Goal: Check status: Check status

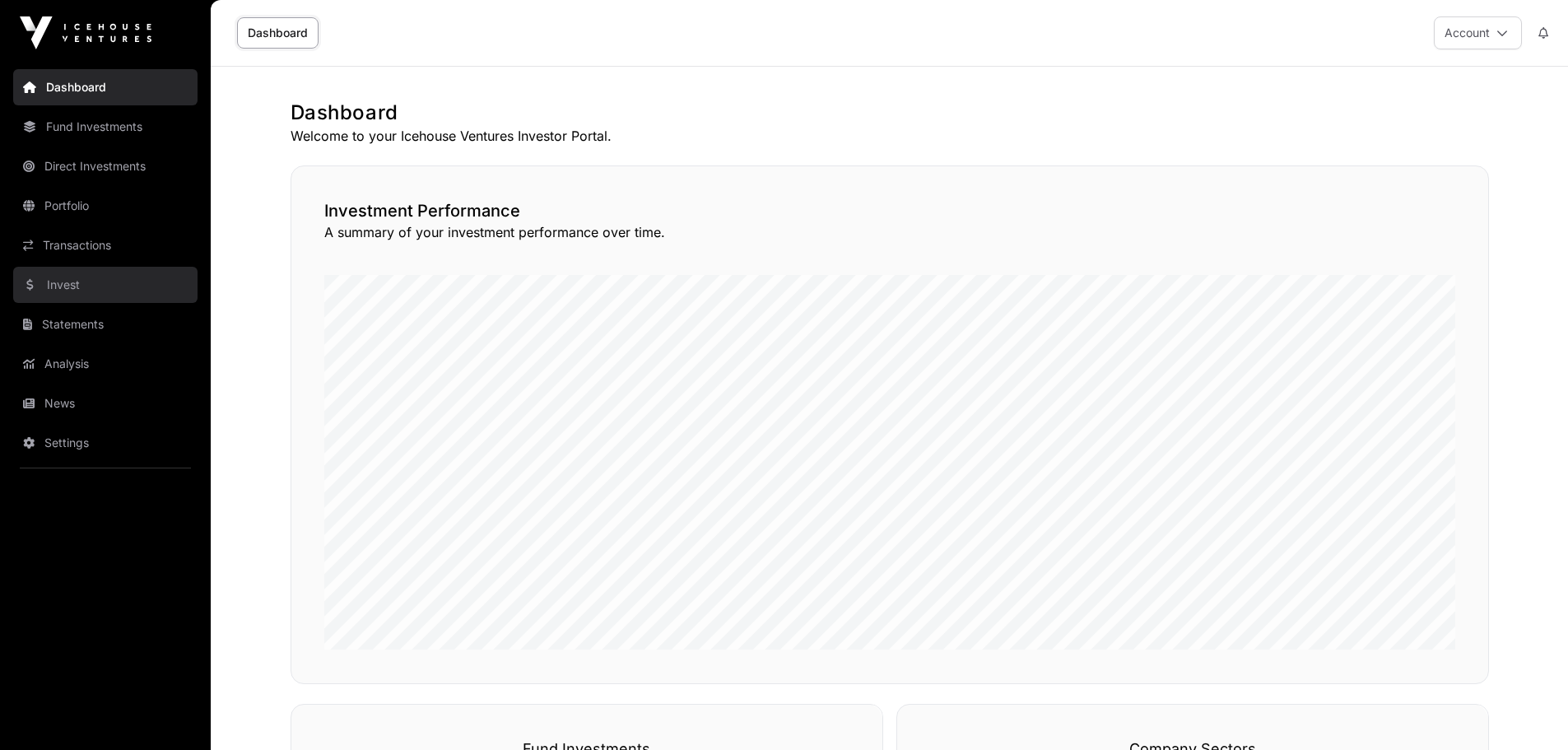
click at [85, 282] on link "Invest" at bounding box center [104, 284] width 184 height 36
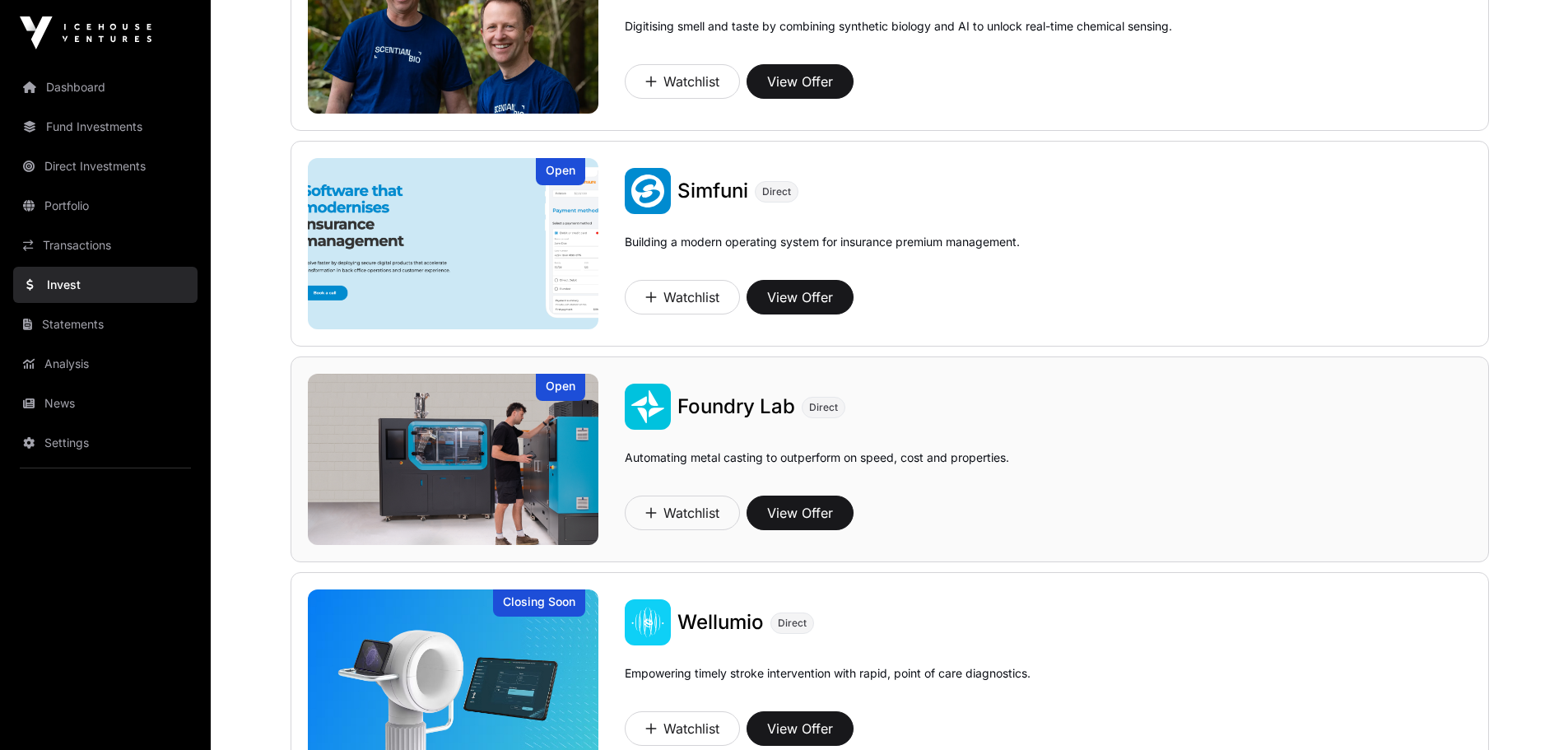
scroll to position [1079, 0]
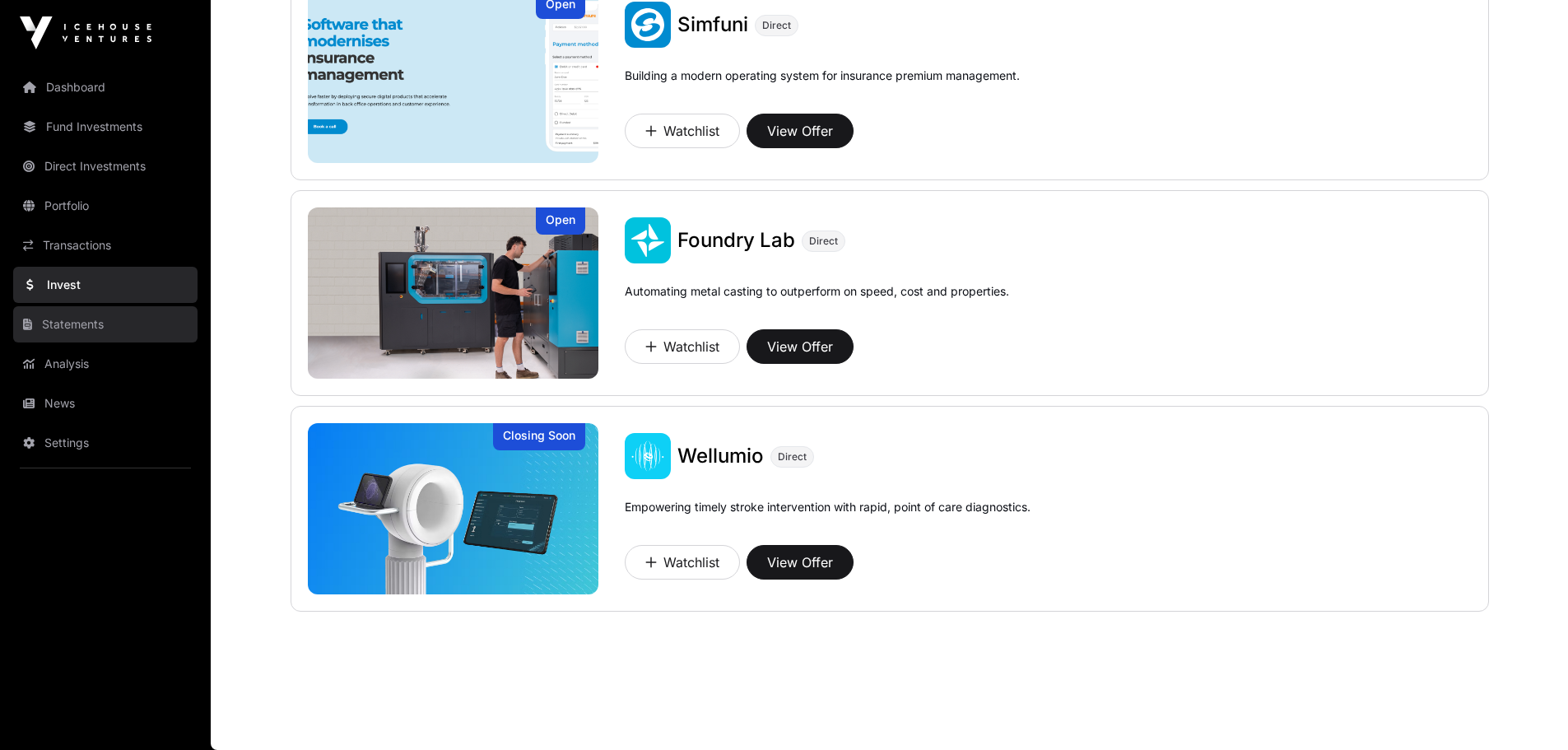
click at [59, 324] on link "Statements" at bounding box center [104, 324] width 184 height 36
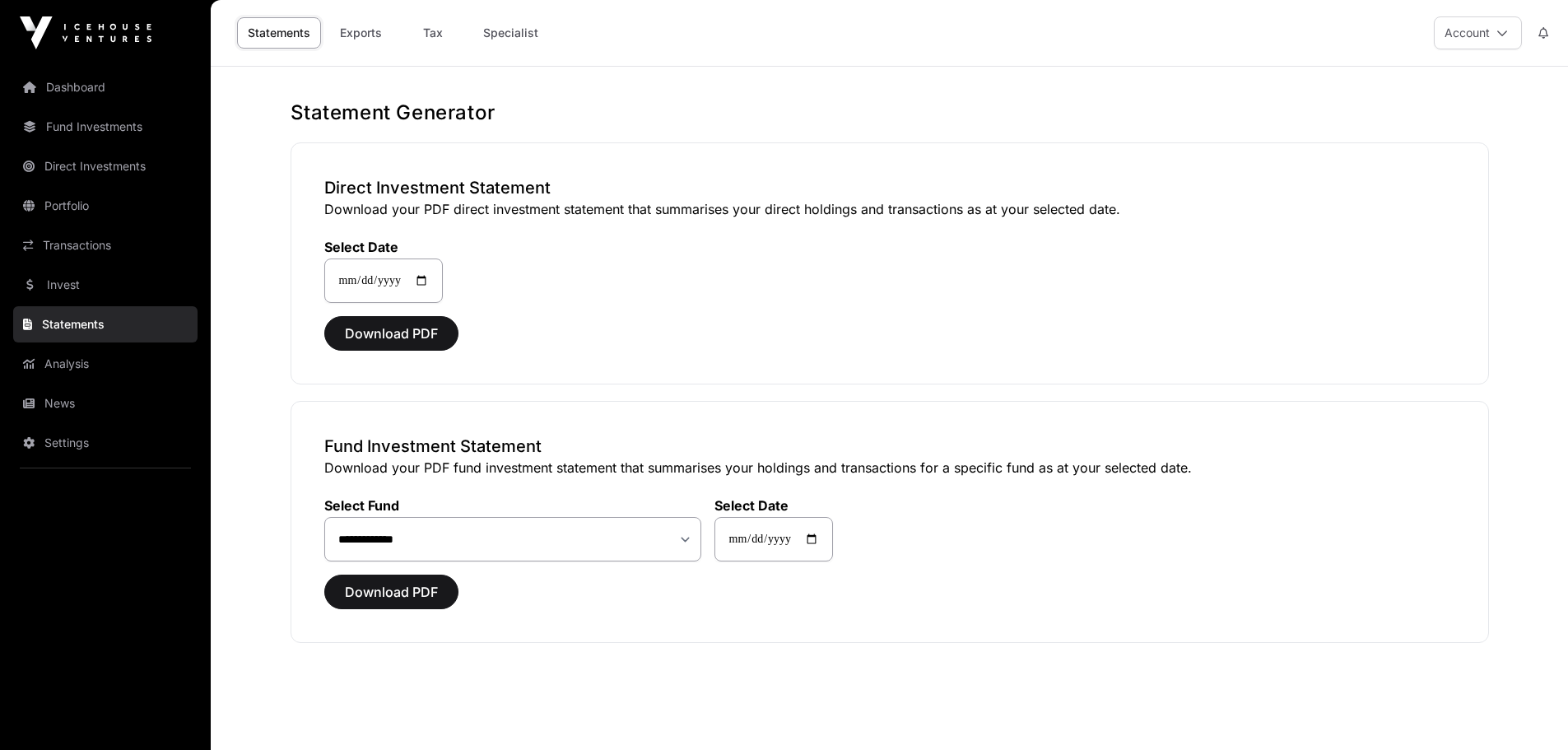
click at [47, 374] on link "Analysis" at bounding box center [104, 363] width 184 height 36
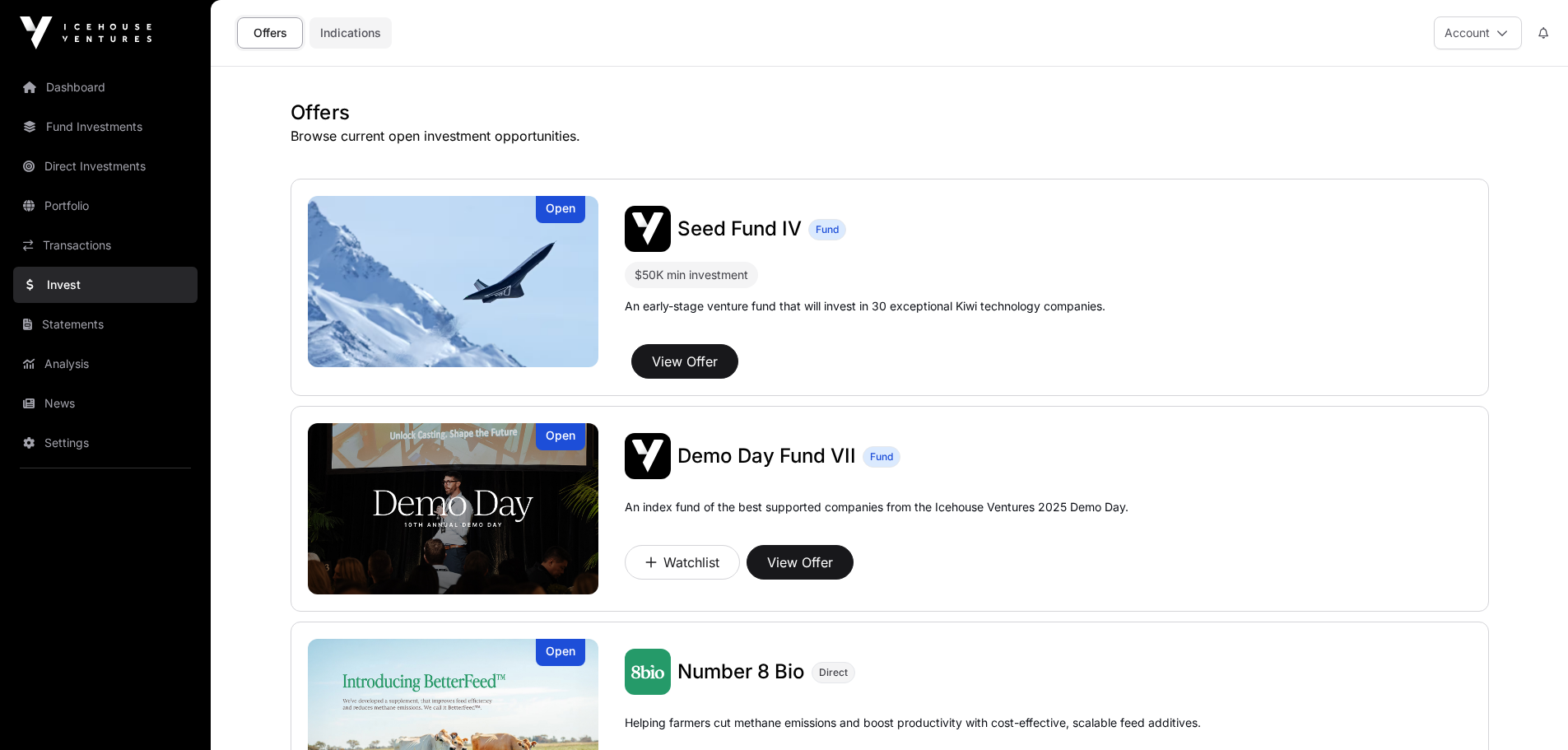
click at [369, 27] on link "Indications" at bounding box center [350, 33] width 83 height 31
click at [354, 37] on link "Indications" at bounding box center [350, 33] width 83 height 31
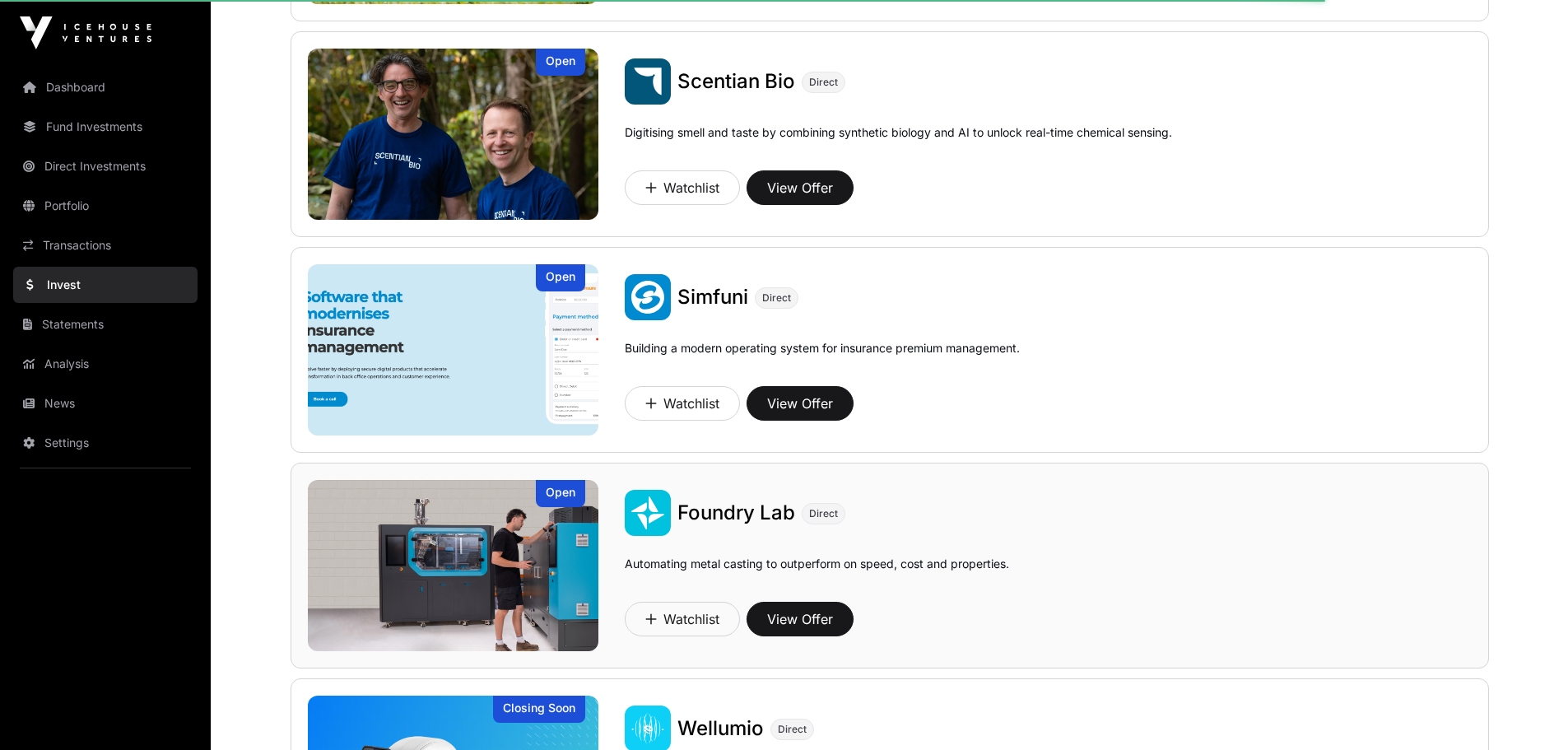
scroll to position [1070, 0]
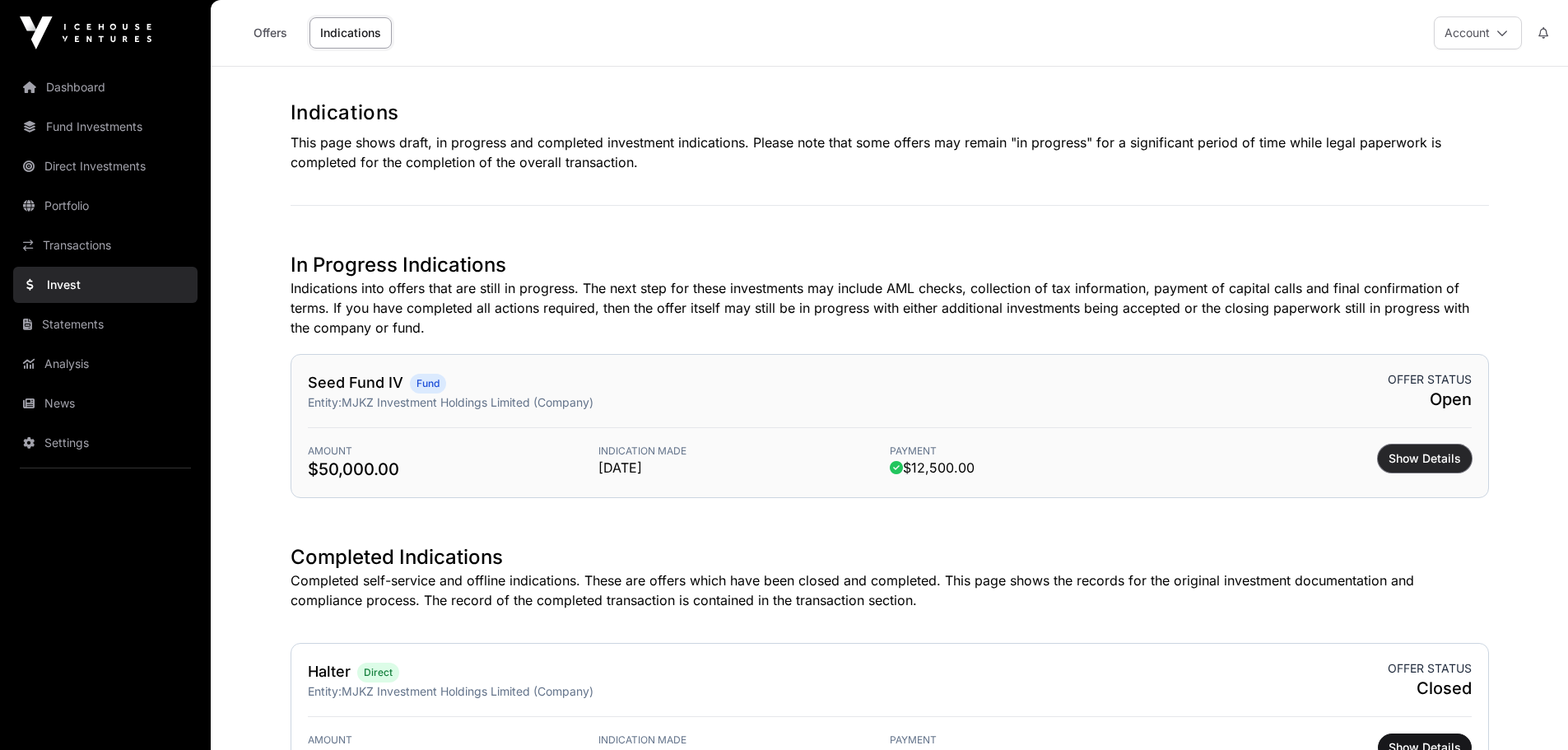
click at [1424, 460] on span "Show Details" at bounding box center [1425, 458] width 73 height 17
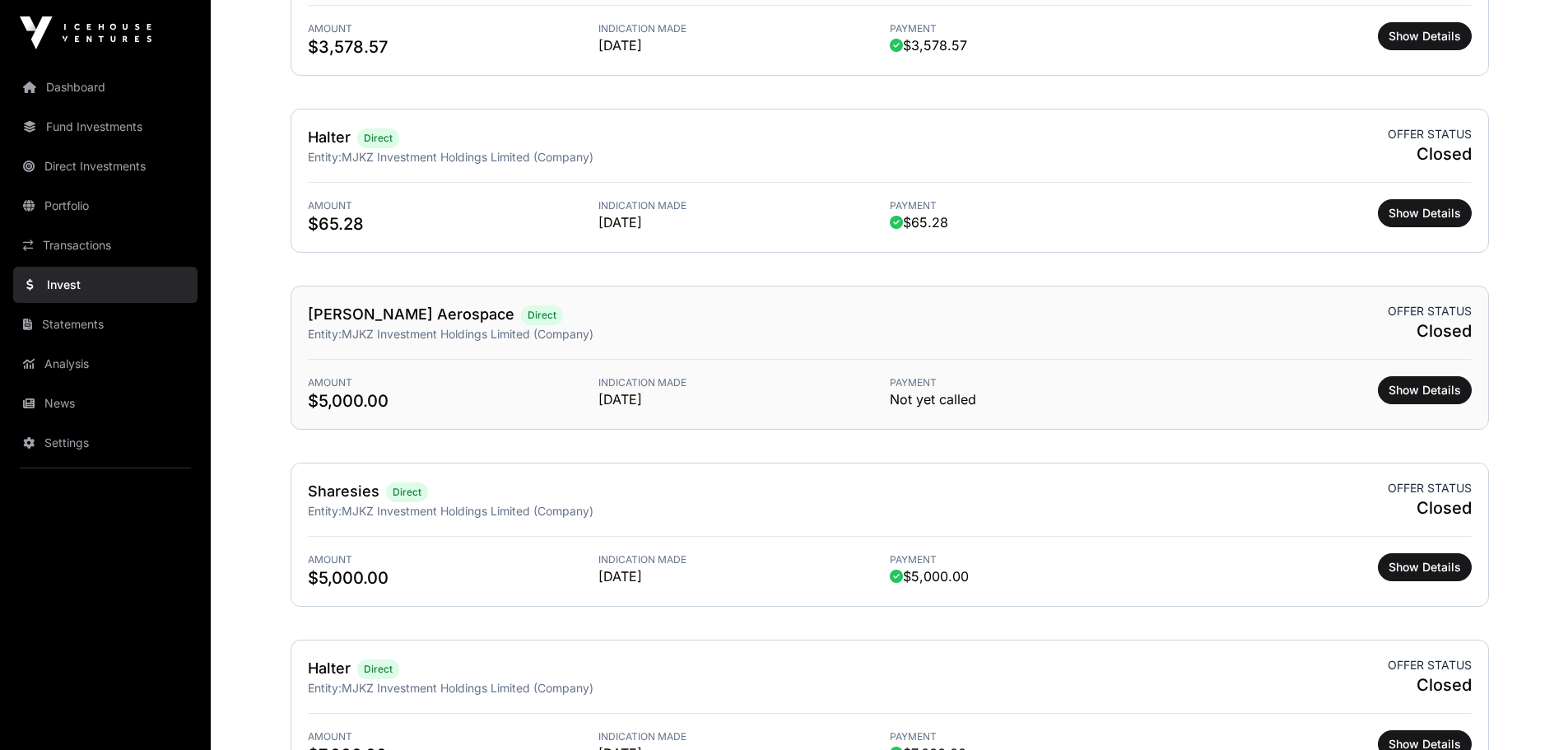
scroll to position [1728, 0]
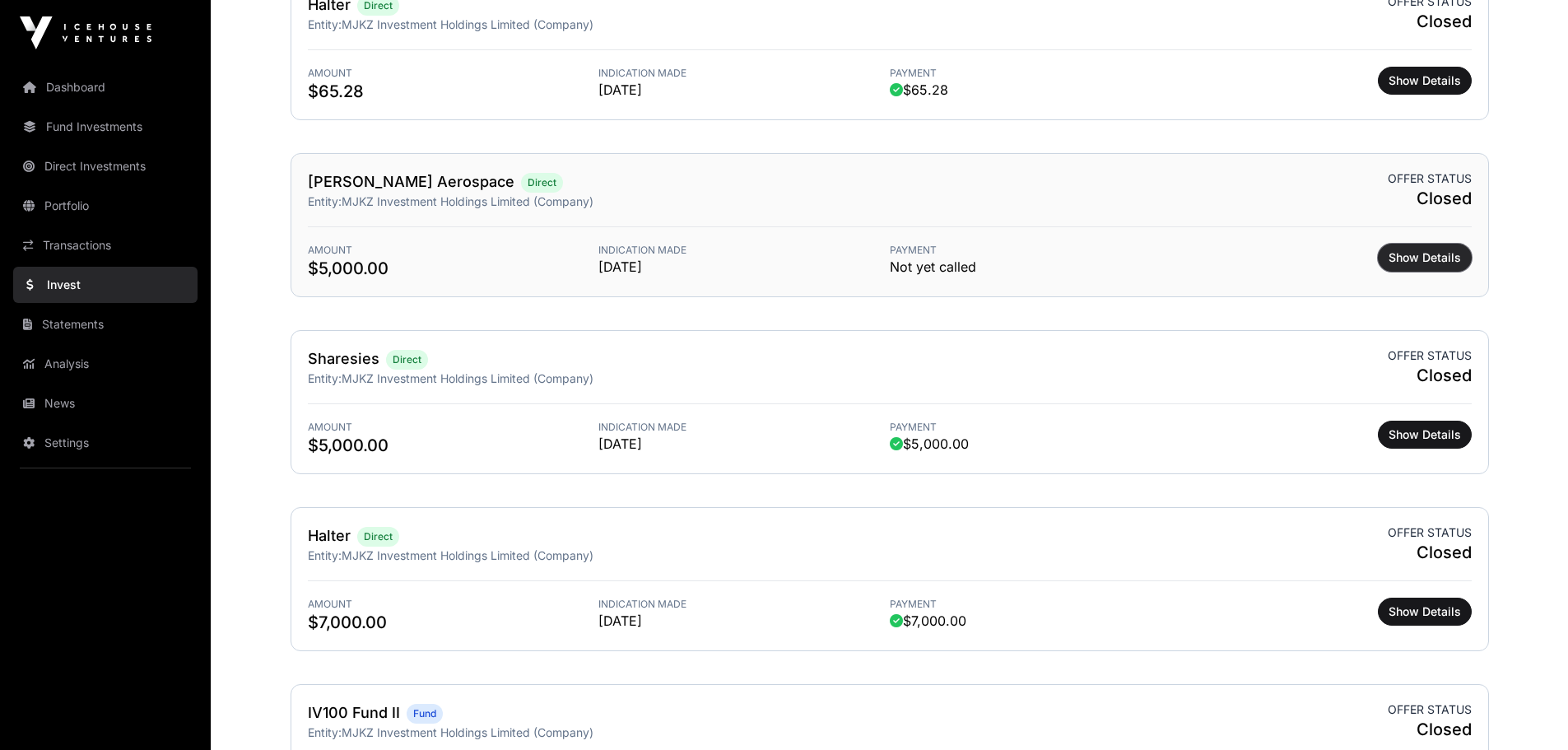
click at [1397, 256] on span "Show Details" at bounding box center [1425, 257] width 73 height 17
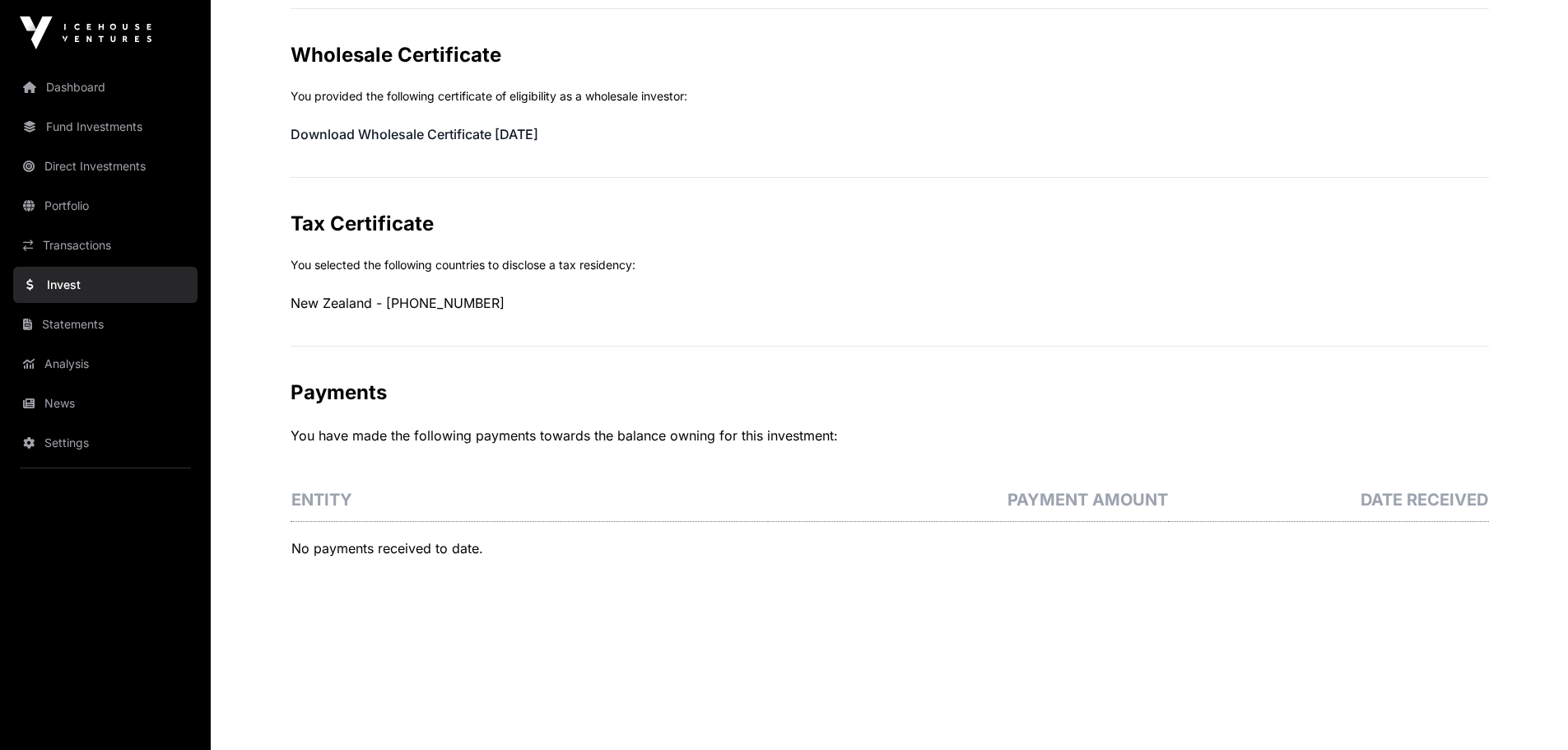
scroll to position [758, 0]
